Goal: Information Seeking & Learning: Learn about a topic

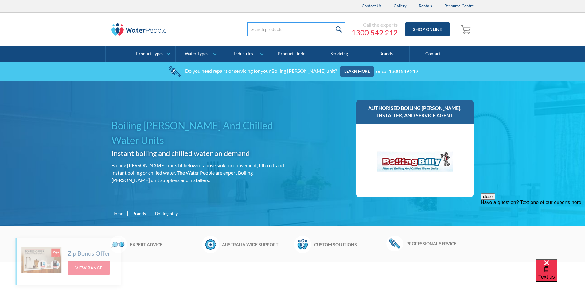
click at [273, 28] on input "search" at bounding box center [296, 29] width 98 height 14
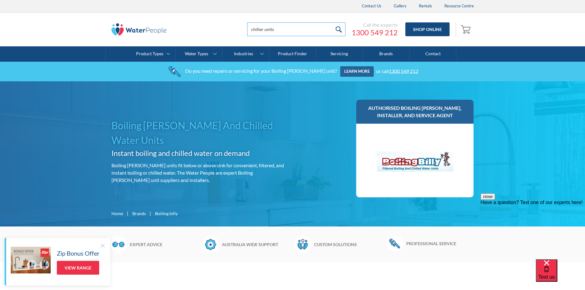
type input "chiller units"
click at [332, 22] on input "submit" at bounding box center [338, 29] width 13 height 14
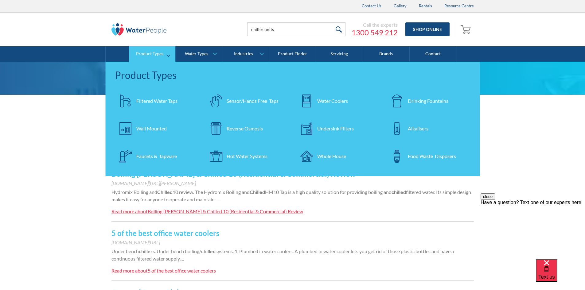
click at [334, 102] on div "Water Coolers" at bounding box center [332, 100] width 31 height 7
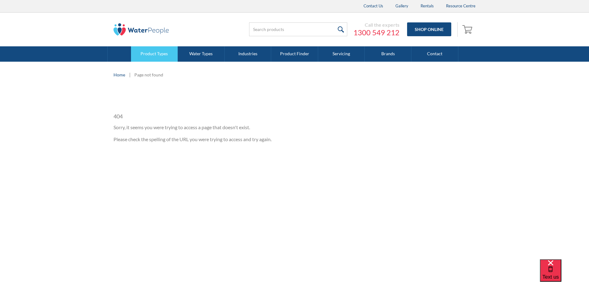
click at [156, 51] on link "Product Types" at bounding box center [154, 53] width 47 height 15
